Goal: Check status: Check status

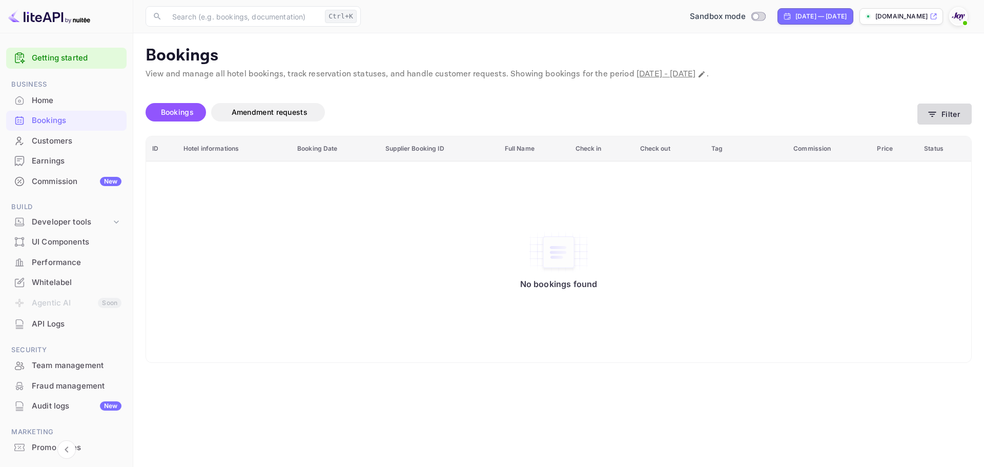
click at [948, 115] on button "Filter" at bounding box center [944, 113] width 54 height 21
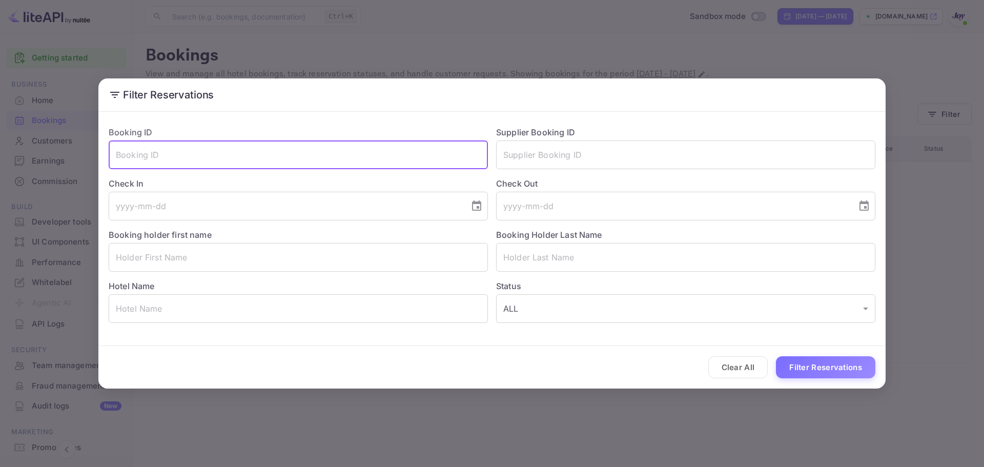
click at [194, 163] on input "text" at bounding box center [298, 154] width 379 height 29
paste input "8962171"
type input "8962171"
click at [793, 369] on button "Filter Reservations" at bounding box center [825, 367] width 99 height 22
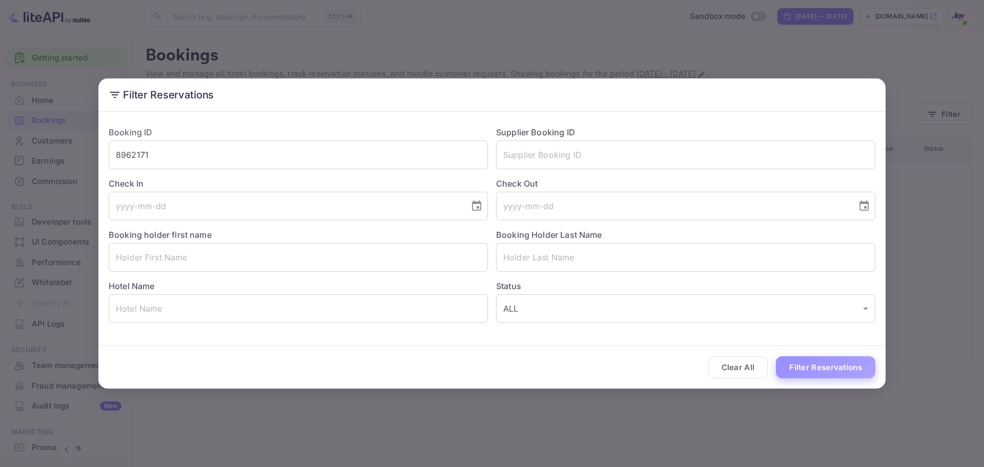
click at [814, 368] on button "Filter Reservations" at bounding box center [825, 367] width 99 height 22
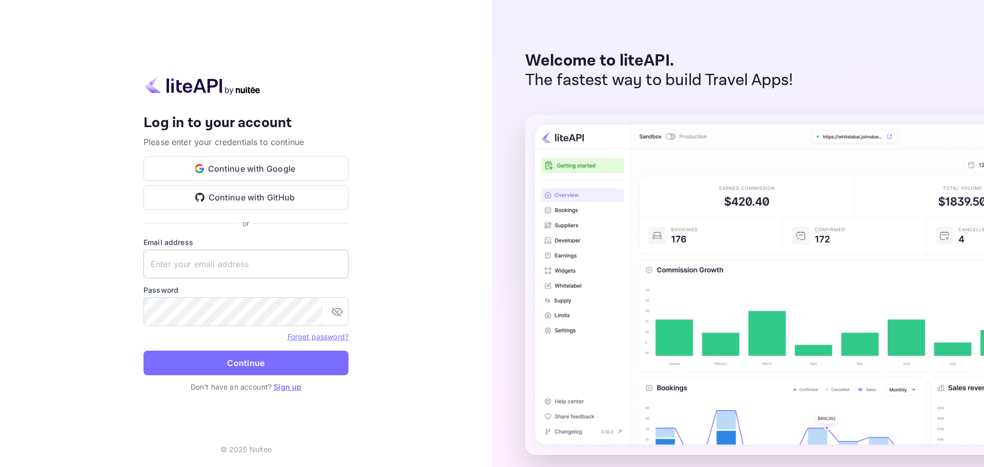
click at [234, 257] on input "text" at bounding box center [245, 263] width 205 height 29
paste input "services@withjoy.com"
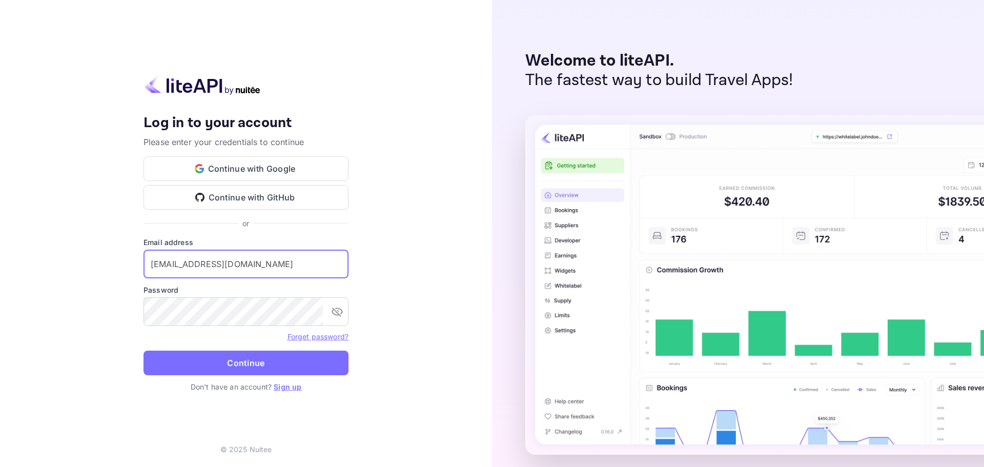
type input "services@withjoy.com"
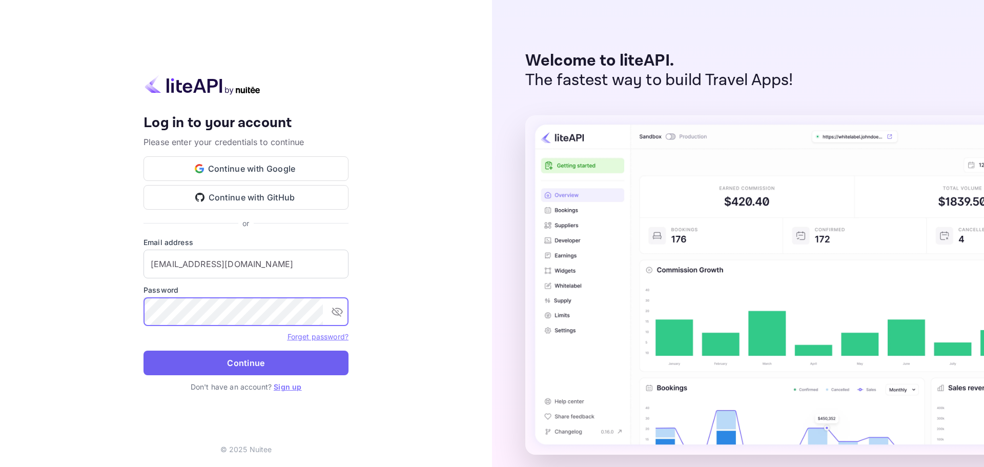
click at [206, 359] on button "Continue" at bounding box center [245, 362] width 205 height 25
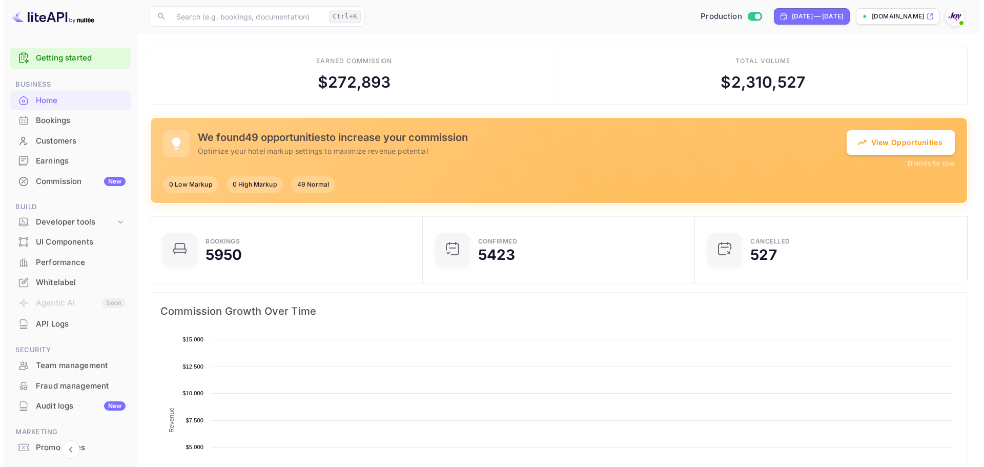
scroll to position [159, 258]
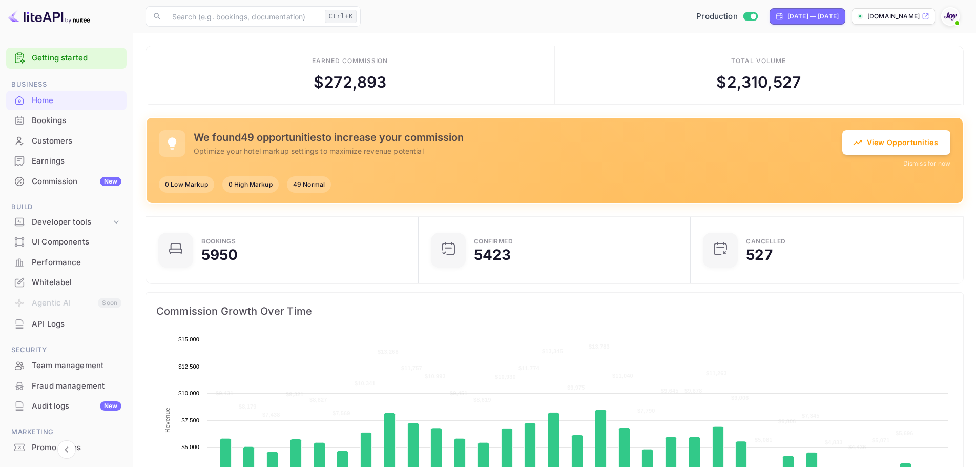
click at [56, 118] on div "Bookings" at bounding box center [77, 121] width 90 height 12
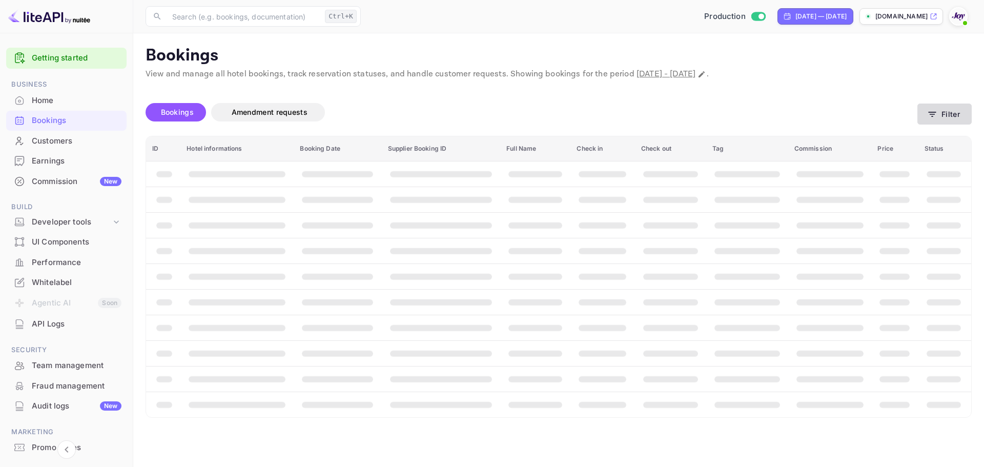
click at [927, 110] on icon "button" at bounding box center [932, 114] width 10 height 10
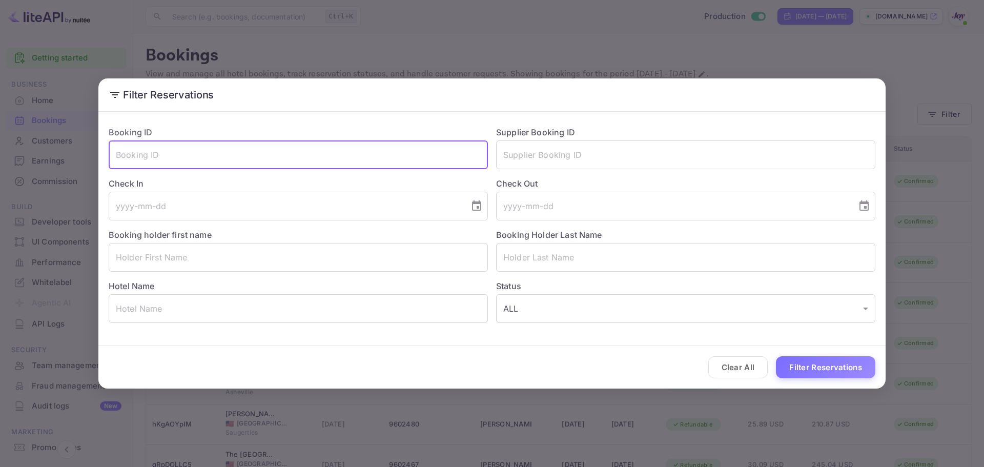
click at [241, 157] on input "text" at bounding box center [298, 154] width 379 height 29
paste input "8962171"
click at [819, 379] on div "Clear All Filter Reservations" at bounding box center [491, 367] width 787 height 43
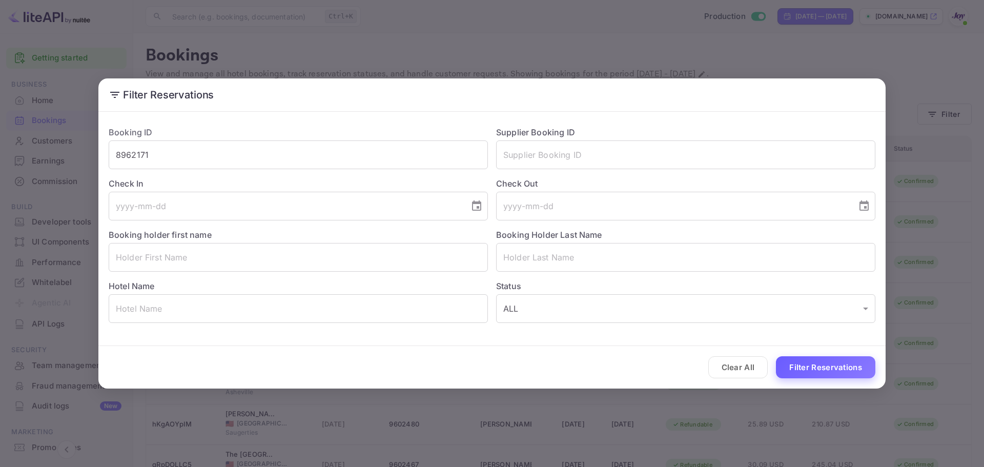
click at [809, 370] on button "Filter Reservations" at bounding box center [825, 367] width 99 height 22
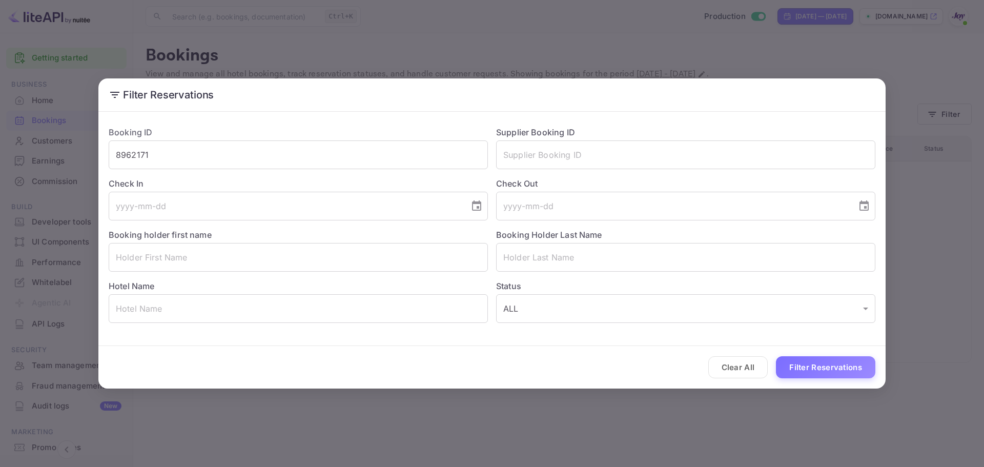
click at [246, 139] on div "Booking ID 8962171 ​" at bounding box center [293, 143] width 387 height 51
click at [244, 139] on div "Booking ID 8962171 ​" at bounding box center [293, 143] width 387 height 51
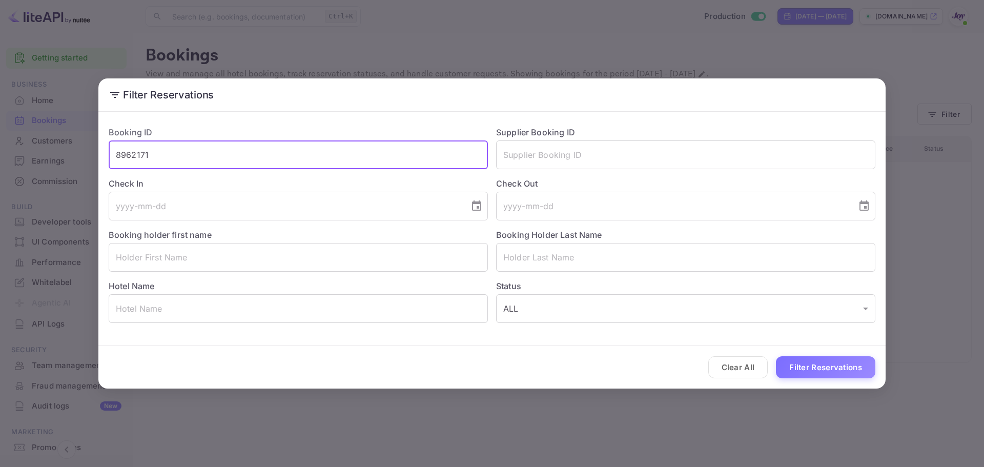
click at [243, 146] on input "8962171" at bounding box center [298, 154] width 379 height 29
paste input "9293464"
type input "9293464"
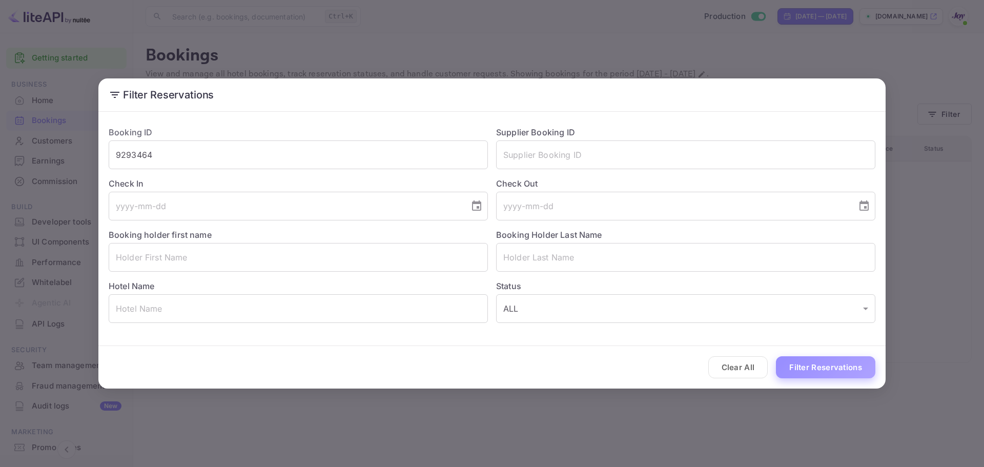
click at [841, 376] on button "Filter Reservations" at bounding box center [825, 367] width 99 height 22
click at [339, 168] on input "9293464" at bounding box center [298, 154] width 379 height 29
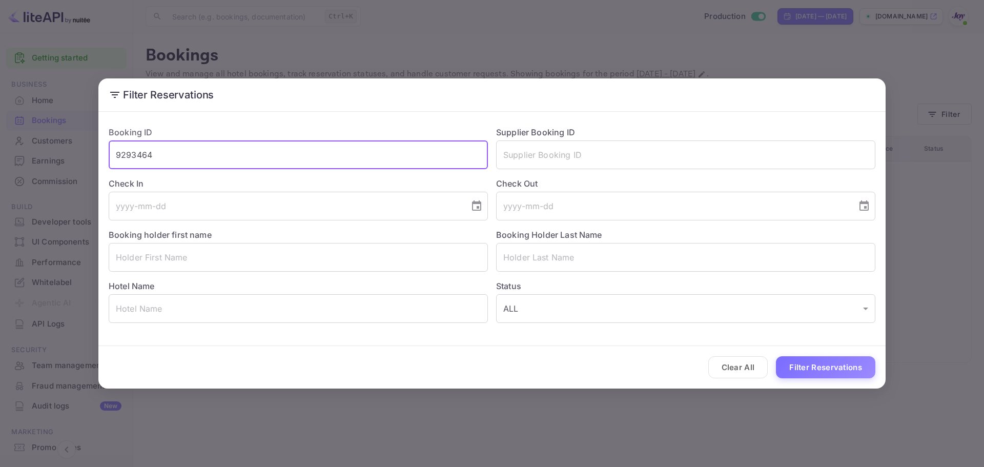
click at [339, 168] on input "9293464" at bounding box center [298, 154] width 379 height 29
click at [339, 168] on input "text" at bounding box center [298, 154] width 379 height 29
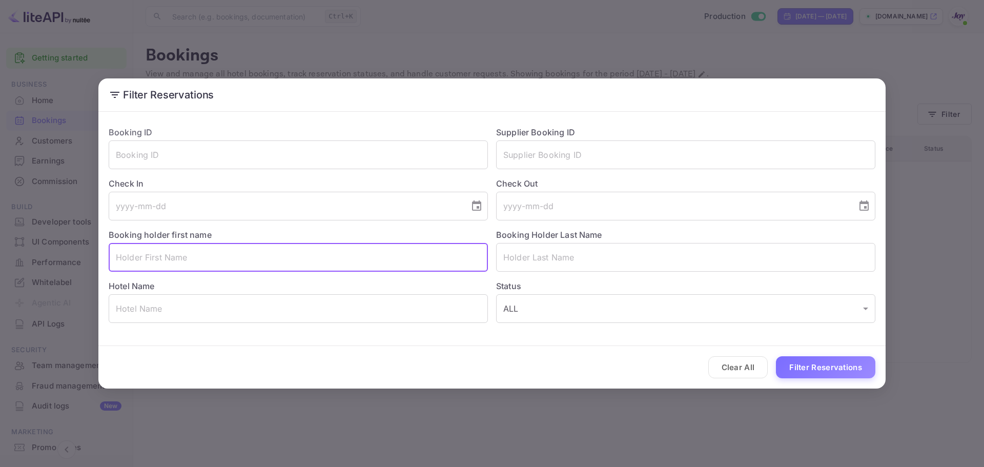
click at [193, 257] on input "text" at bounding box center [298, 257] width 379 height 29
paste input "Lilac Leaf"
click at [193, 257] on input "Lilac Leaf" at bounding box center [298, 257] width 379 height 29
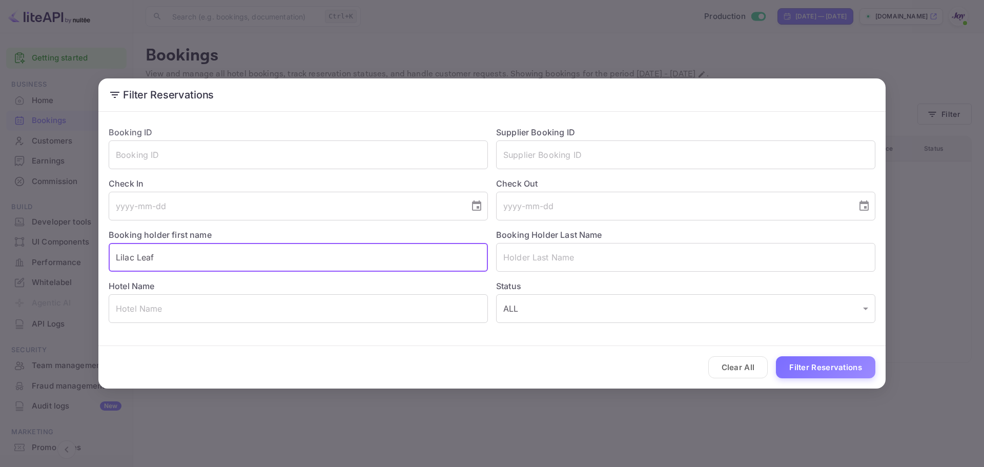
click at [149, 258] on input "Lilac Leaf" at bounding box center [298, 257] width 379 height 29
type input "Lilac Leaf"
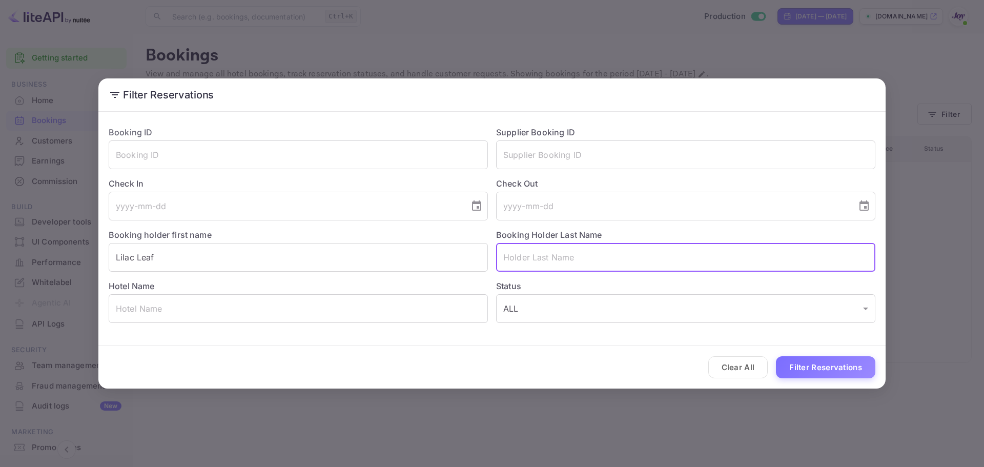
click at [524, 264] on input "text" at bounding box center [685, 257] width 379 height 29
paste input "Leaf"
type input "Leaf"
click at [262, 262] on input "Lilac Leaf" at bounding box center [298, 257] width 379 height 29
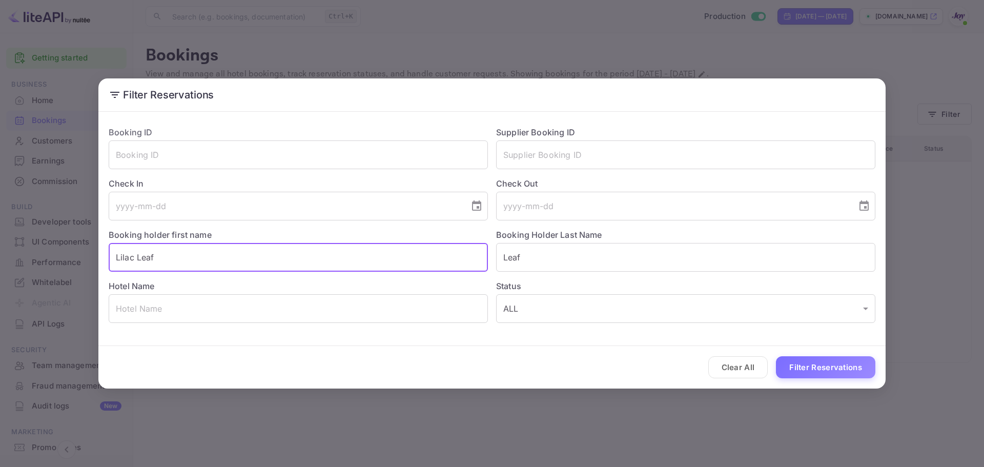
click at [262, 262] on input "Lilac Leaf" at bounding box center [298, 257] width 379 height 29
click at [262, 261] on input "Lilac Leaf" at bounding box center [298, 257] width 379 height 29
click at [253, 257] on input "Lilac Leaf" at bounding box center [298, 257] width 379 height 29
type input "Lilac"
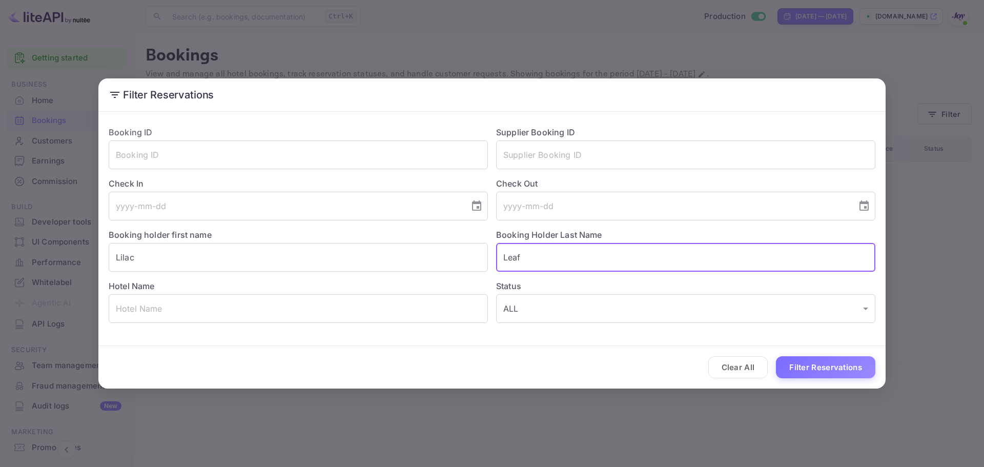
click at [574, 249] on input "Leaf" at bounding box center [685, 257] width 379 height 29
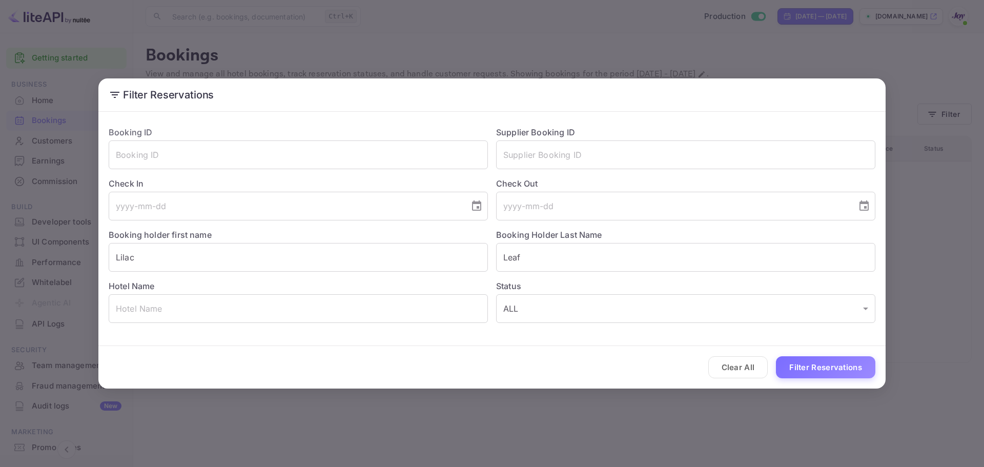
click at [838, 379] on div "Clear All Filter Reservations" at bounding box center [491, 367] width 787 height 43
click at [833, 368] on button "Filter Reservations" at bounding box center [825, 367] width 99 height 22
